Goal: Task Accomplishment & Management: Manage account settings

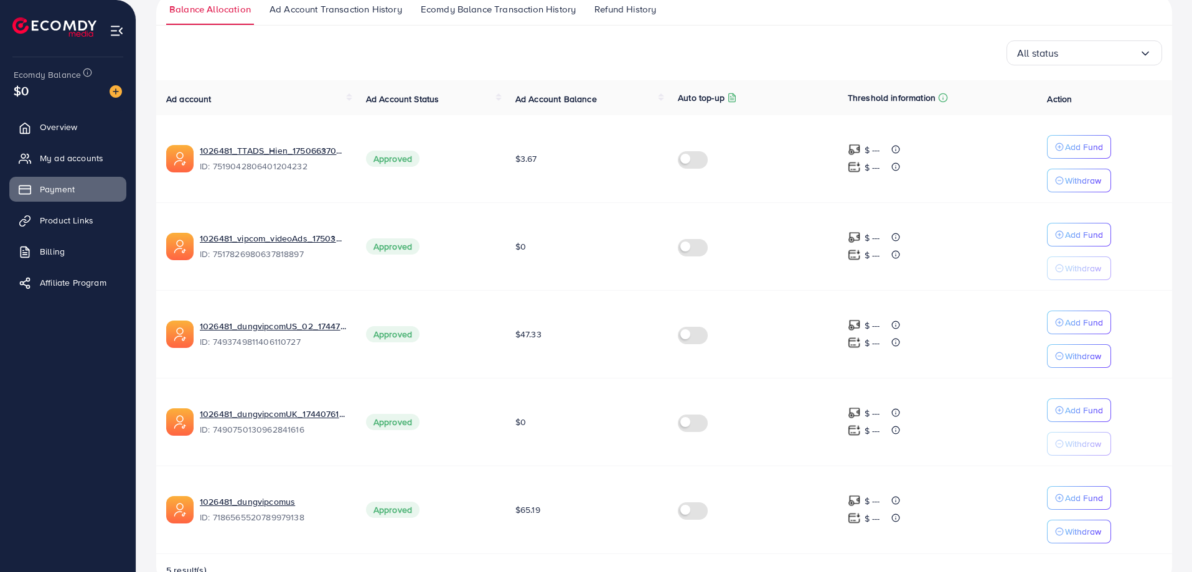
click at [65, 129] on span "Overview" at bounding box center [58, 127] width 37 height 12
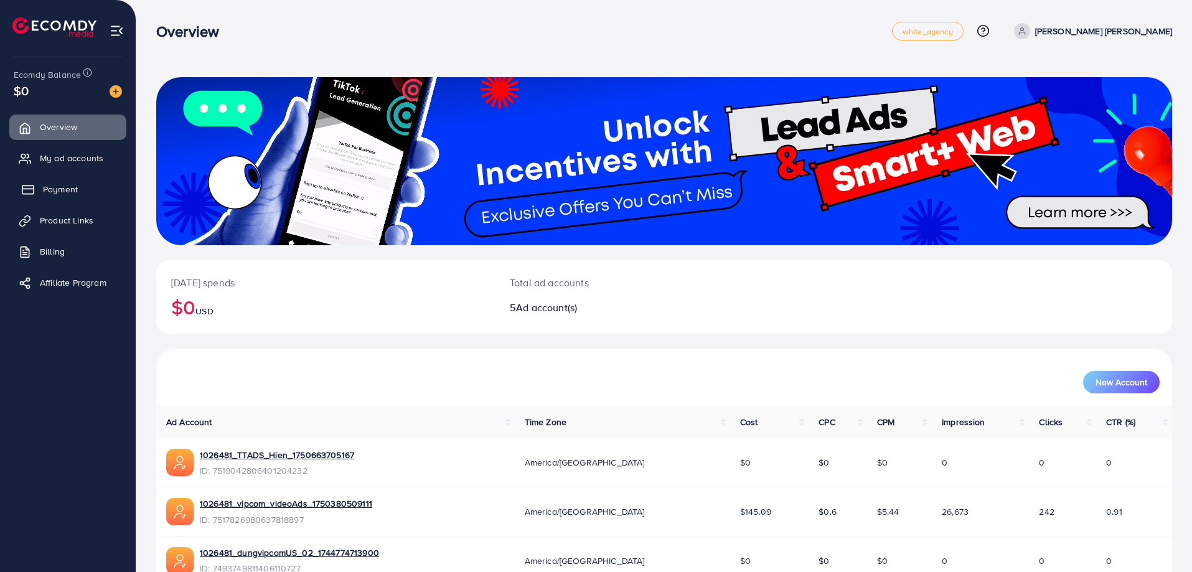
click at [67, 190] on span "Payment" at bounding box center [60, 189] width 35 height 12
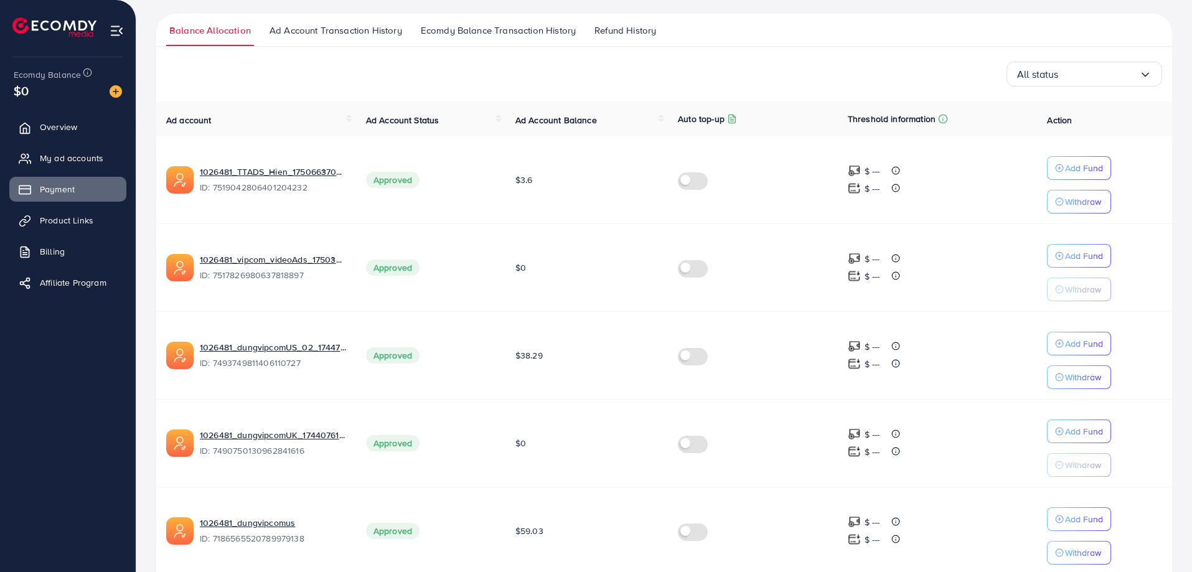
scroll to position [238, 0]
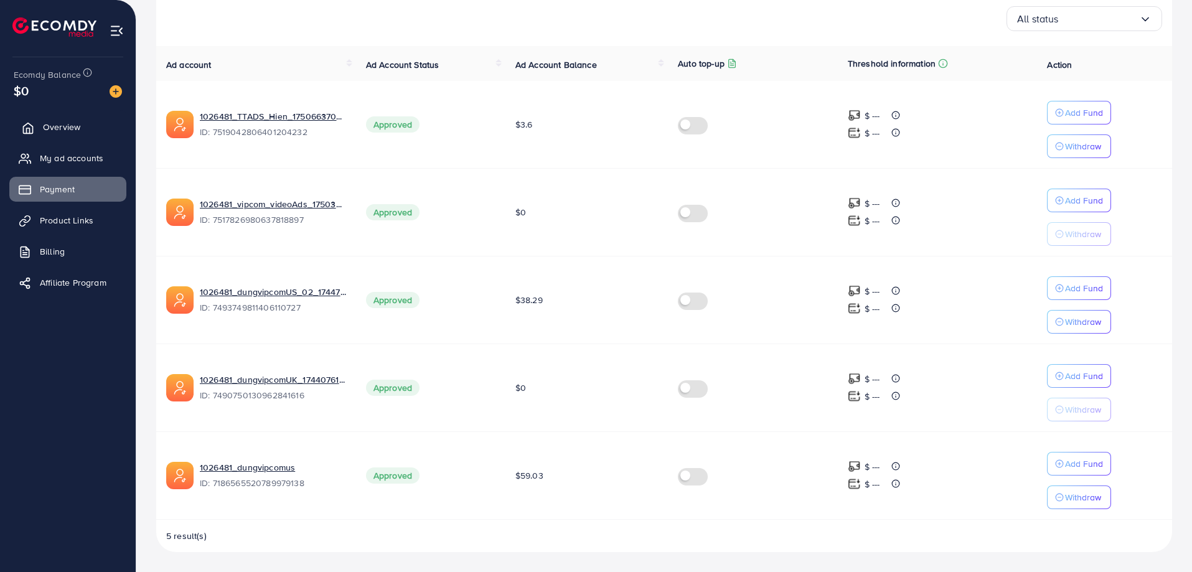
click at [60, 133] on span "Overview" at bounding box center [61, 127] width 37 height 12
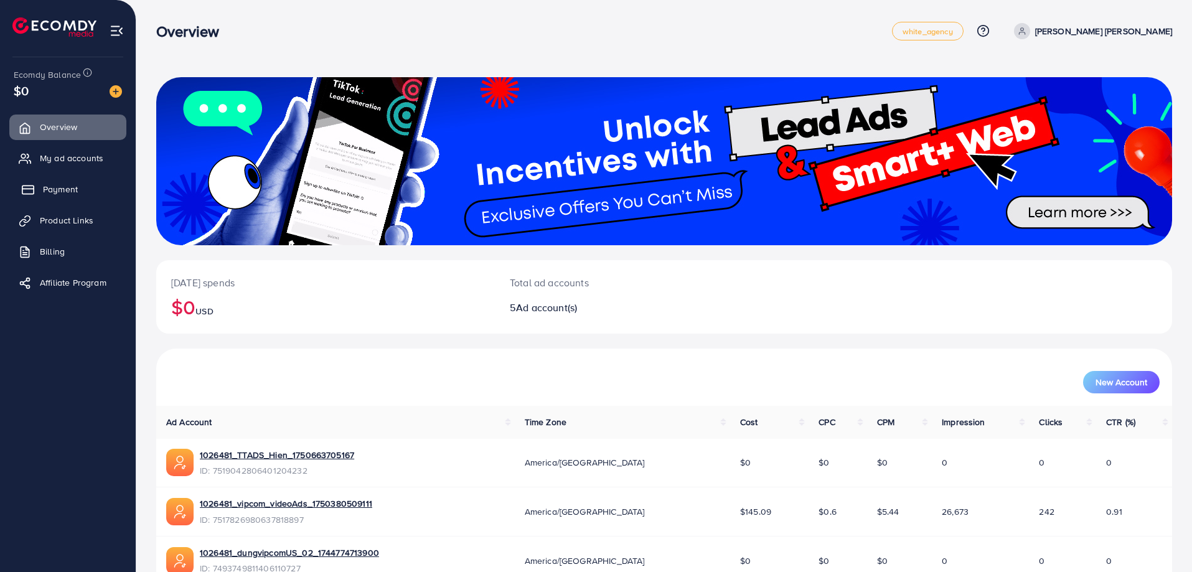
click at [65, 185] on span "Payment" at bounding box center [60, 189] width 35 height 12
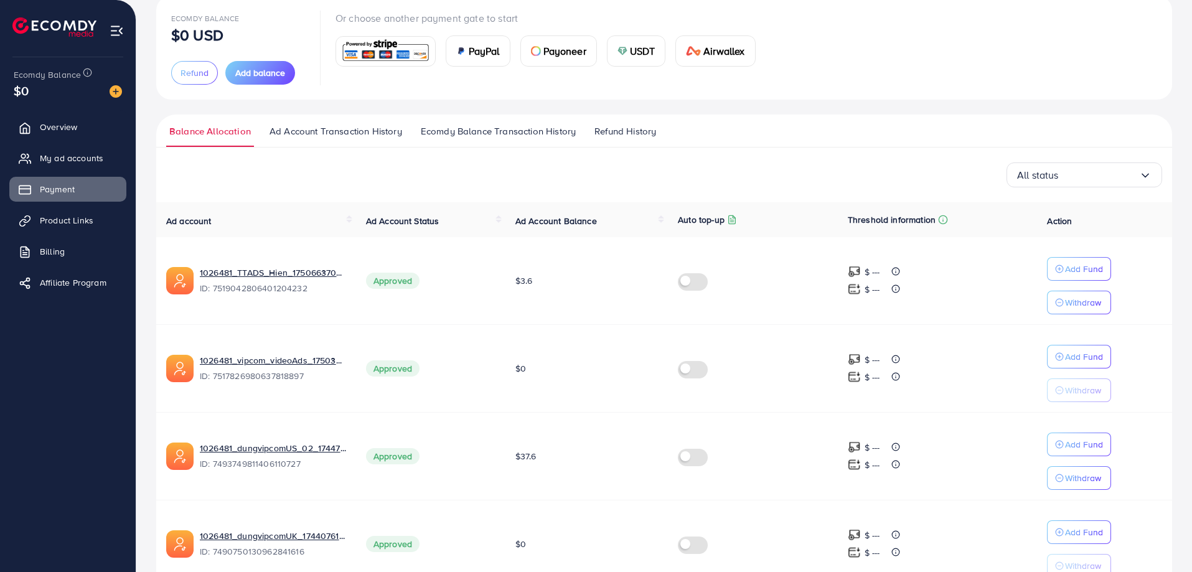
scroll to position [238, 0]
